Goal: Task Accomplishment & Management: Manage account settings

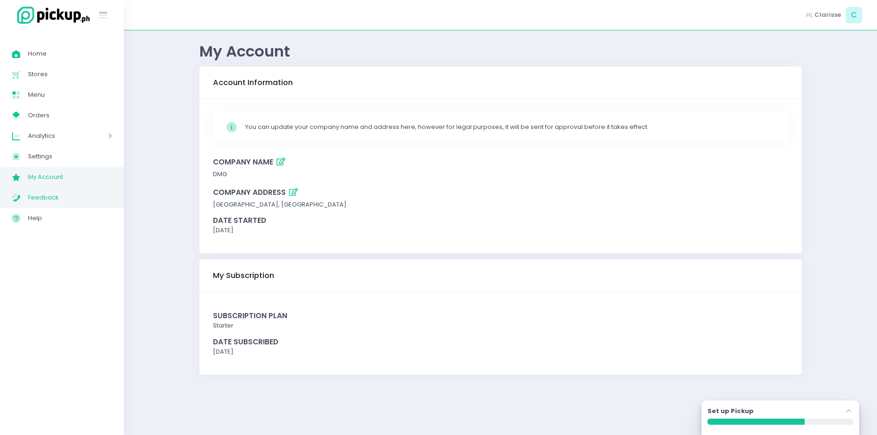
click at [50, 198] on span "Feedback" at bounding box center [70, 198] width 84 height 12
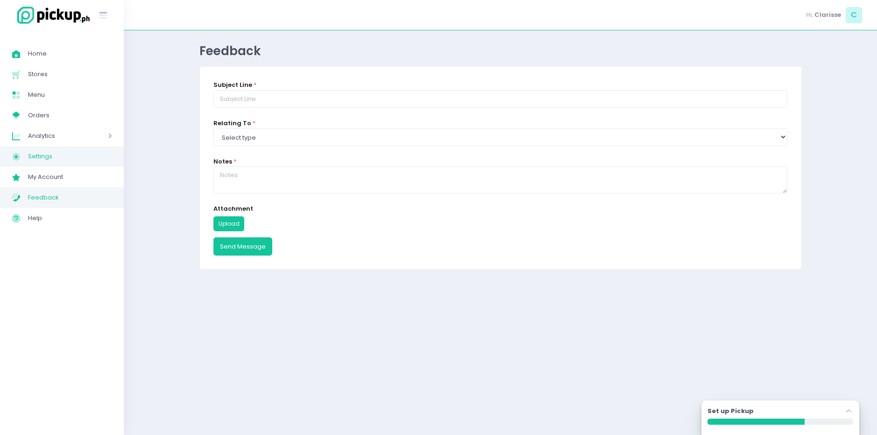
click at [63, 159] on span "Settings" at bounding box center [70, 156] width 84 height 12
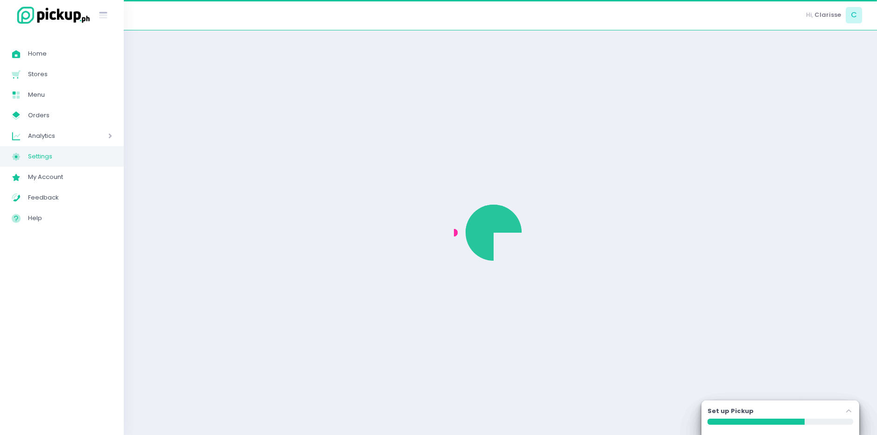
select select "active"
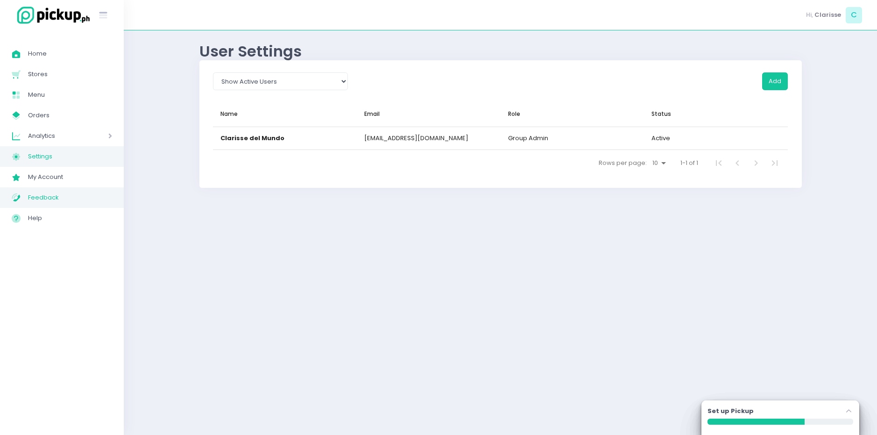
click at [56, 193] on span "Feedback" at bounding box center [70, 198] width 84 height 12
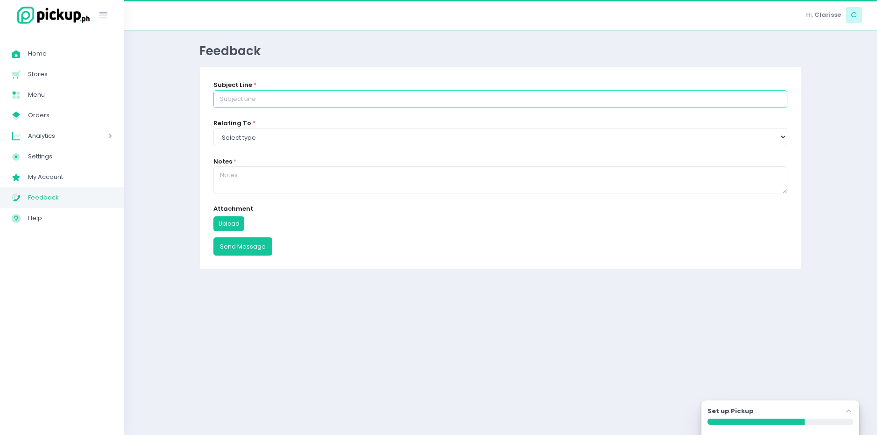
click at [245, 95] on input "text" at bounding box center [500, 99] width 575 height 18
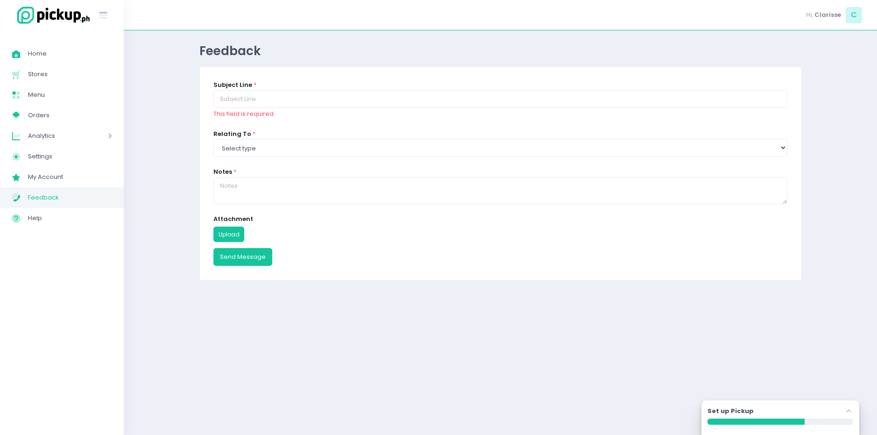
drag, startPoint x: 158, startPoint y: 152, endPoint x: 139, endPoint y: 159, distance: 20.6
click at [155, 155] on div "Feedback Subject Line * This field is required Relating To * Select type Report…" at bounding box center [501, 232] width 754 height 381
click at [35, 147] on link "Settings Created with Sketch. Settings" at bounding box center [62, 156] width 124 height 21
select select "active"
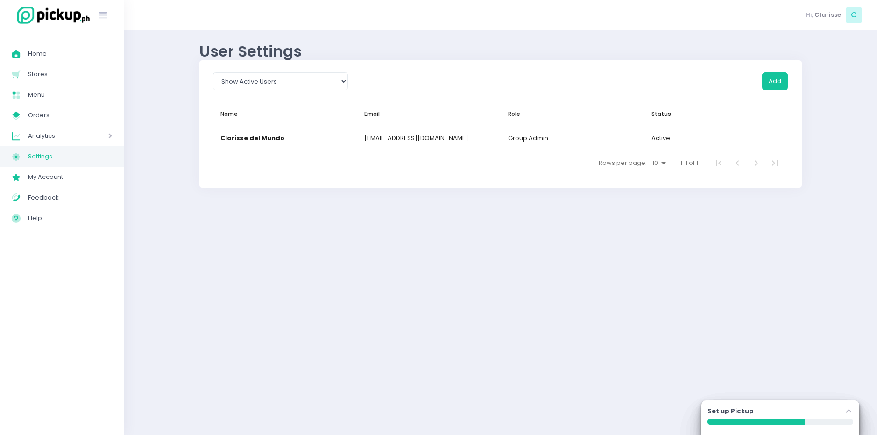
click at [48, 139] on span "Analytics" at bounding box center [55, 136] width 54 height 12
click at [40, 122] on link "My Store Created with Sketch. Orders" at bounding box center [62, 115] width 124 height 21
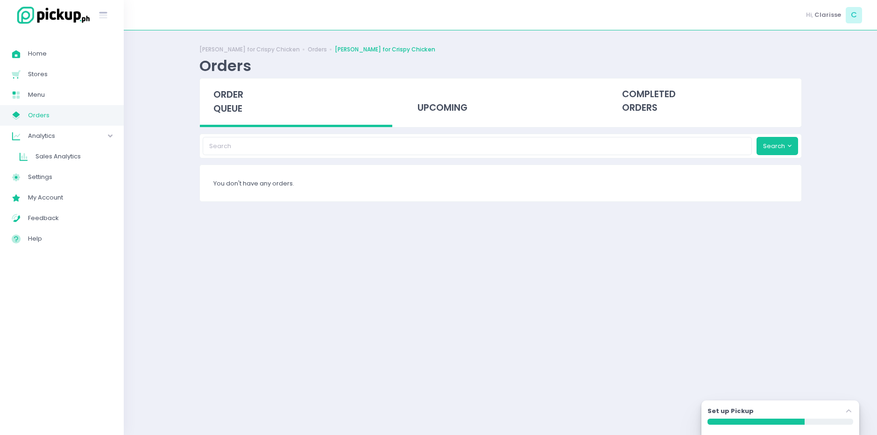
click at [57, 133] on span "Analytics" at bounding box center [55, 136] width 54 height 12
click at [59, 97] on span "Menu" at bounding box center [70, 95] width 84 height 12
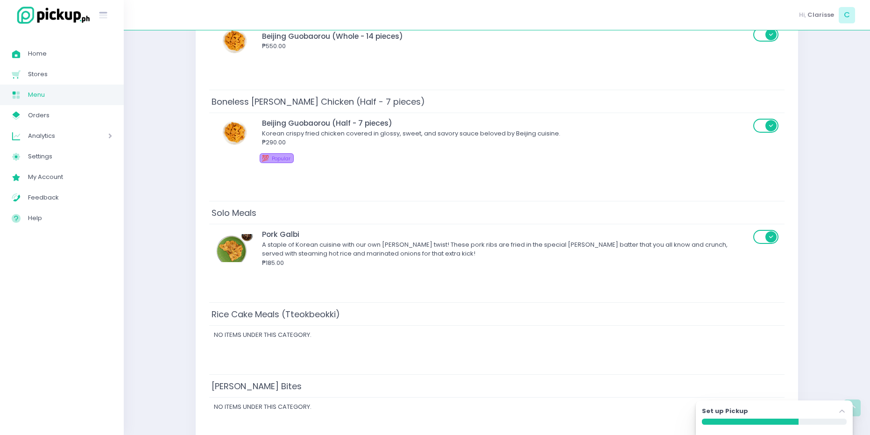
scroll to position [234, 0]
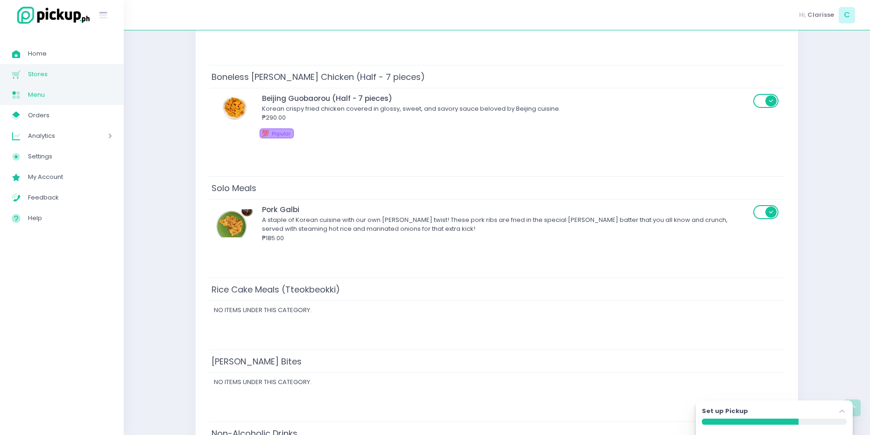
click at [64, 78] on span "Stores" at bounding box center [70, 74] width 84 height 12
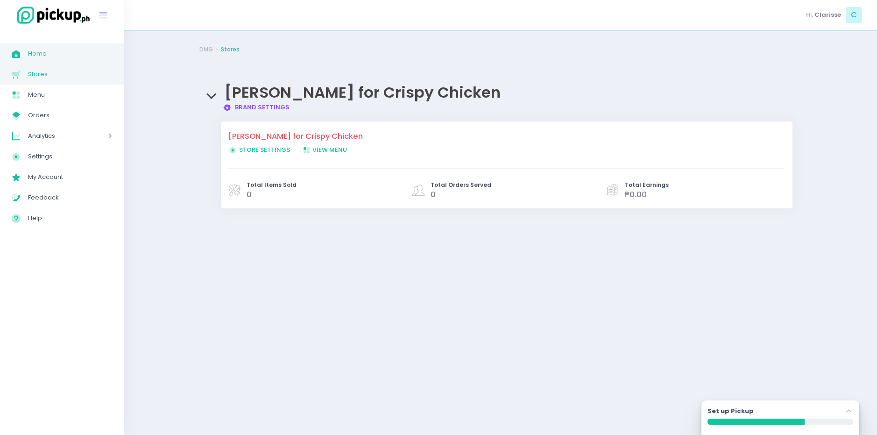
click at [96, 58] on span "Home" at bounding box center [70, 54] width 84 height 12
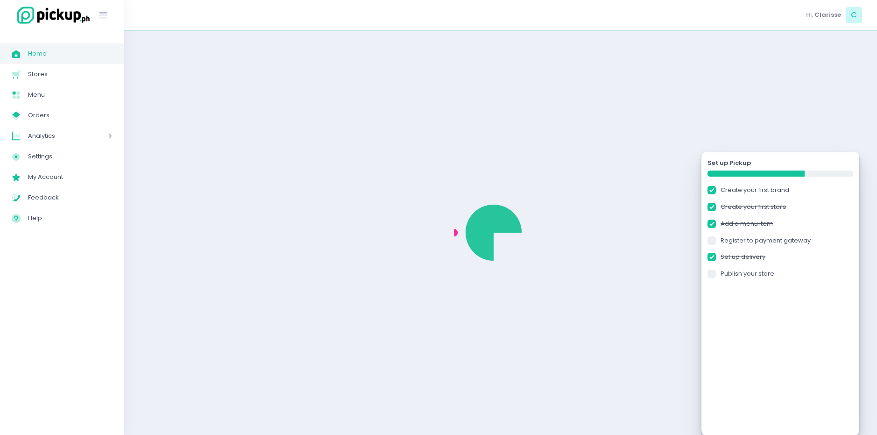
checkbox input "true"
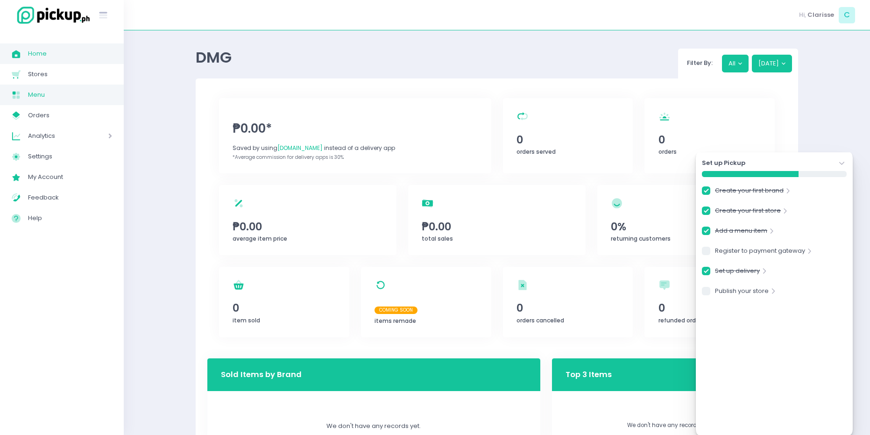
click at [68, 98] on span "Menu" at bounding box center [70, 95] width 84 height 12
checkbox input "true"
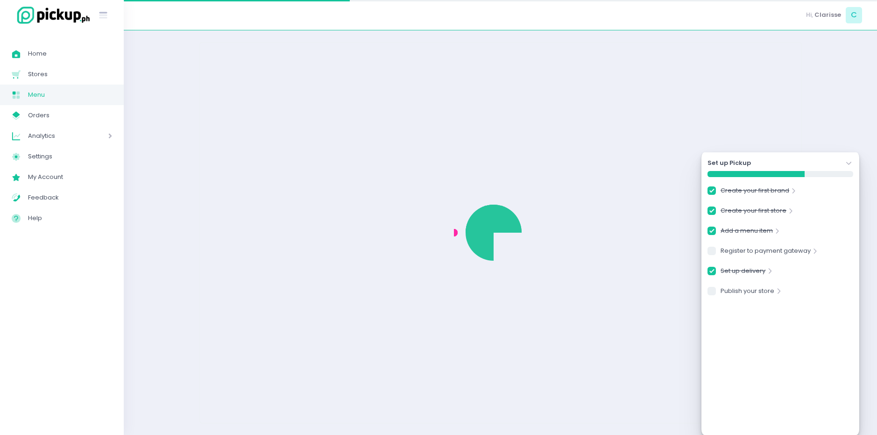
checkbox input "true"
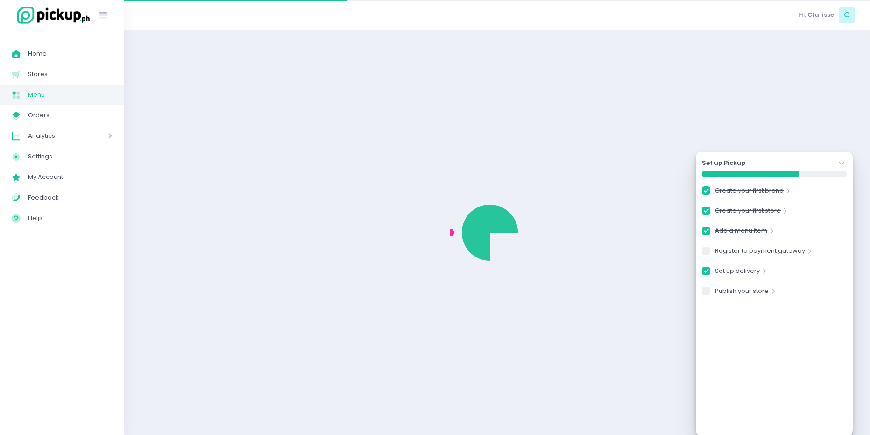
checkbox input "true"
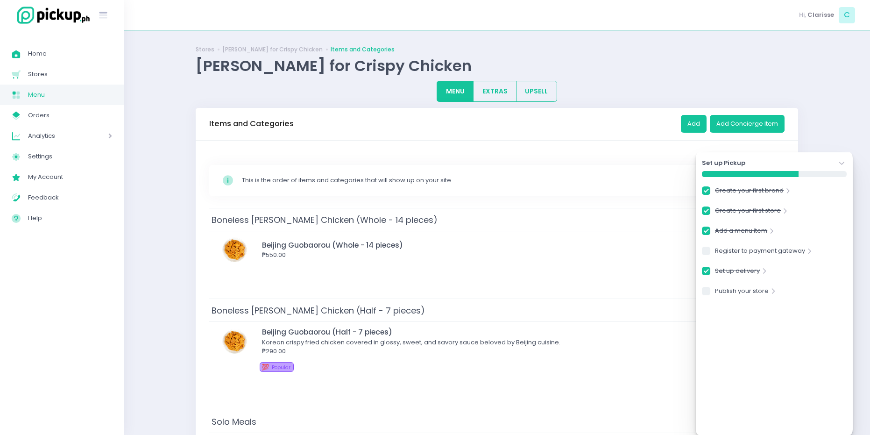
click at [497, 184] on div "This is the order of items and categories that will show up on your site." at bounding box center [507, 180] width 530 height 9
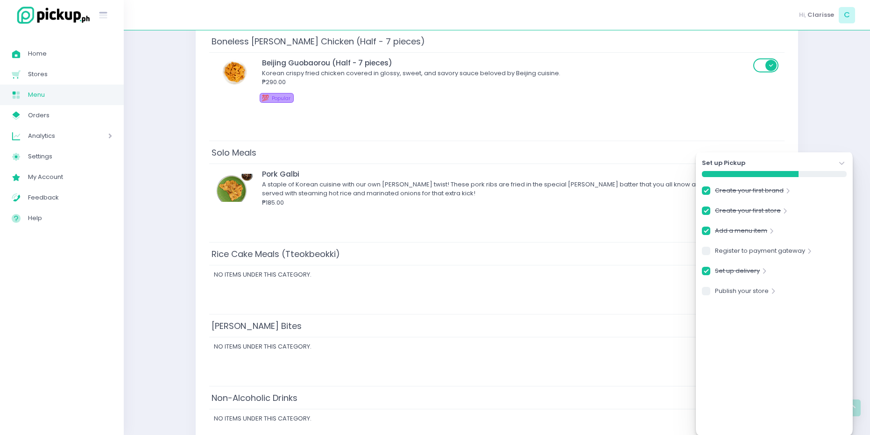
scroll to position [234, 0]
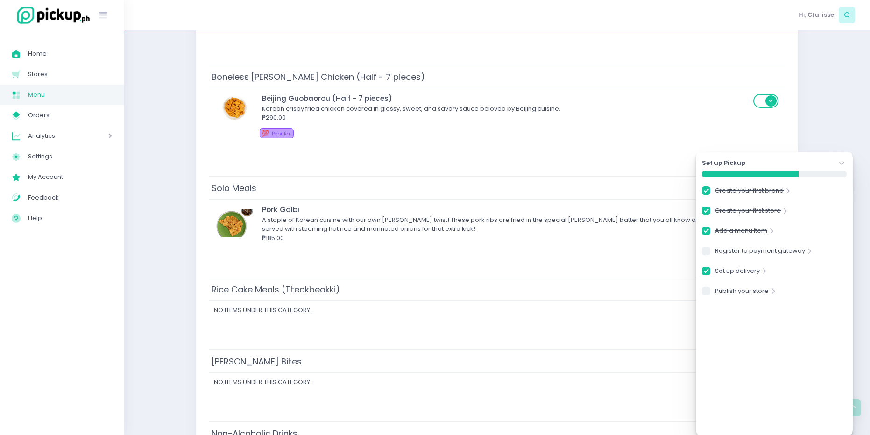
click at [839, 163] on icon "Stockholm-icons / Navigation / Angle-down Created with Sketch." at bounding box center [842, 163] width 9 height 9
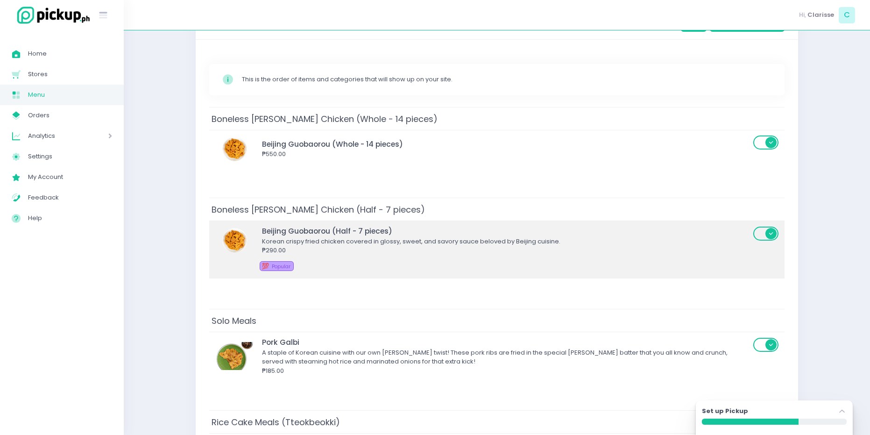
scroll to position [93, 0]
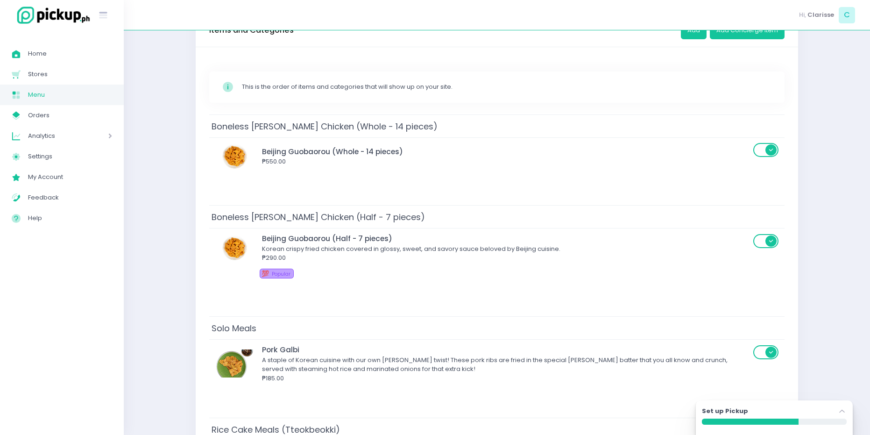
click at [791, 80] on div "Stockholm-icons / Code / Info-circle Created with Sketch. This is the order of …" at bounding box center [497, 382] width 603 height 671
